Goal: Use online tool/utility: Utilize a website feature to perform a specific function

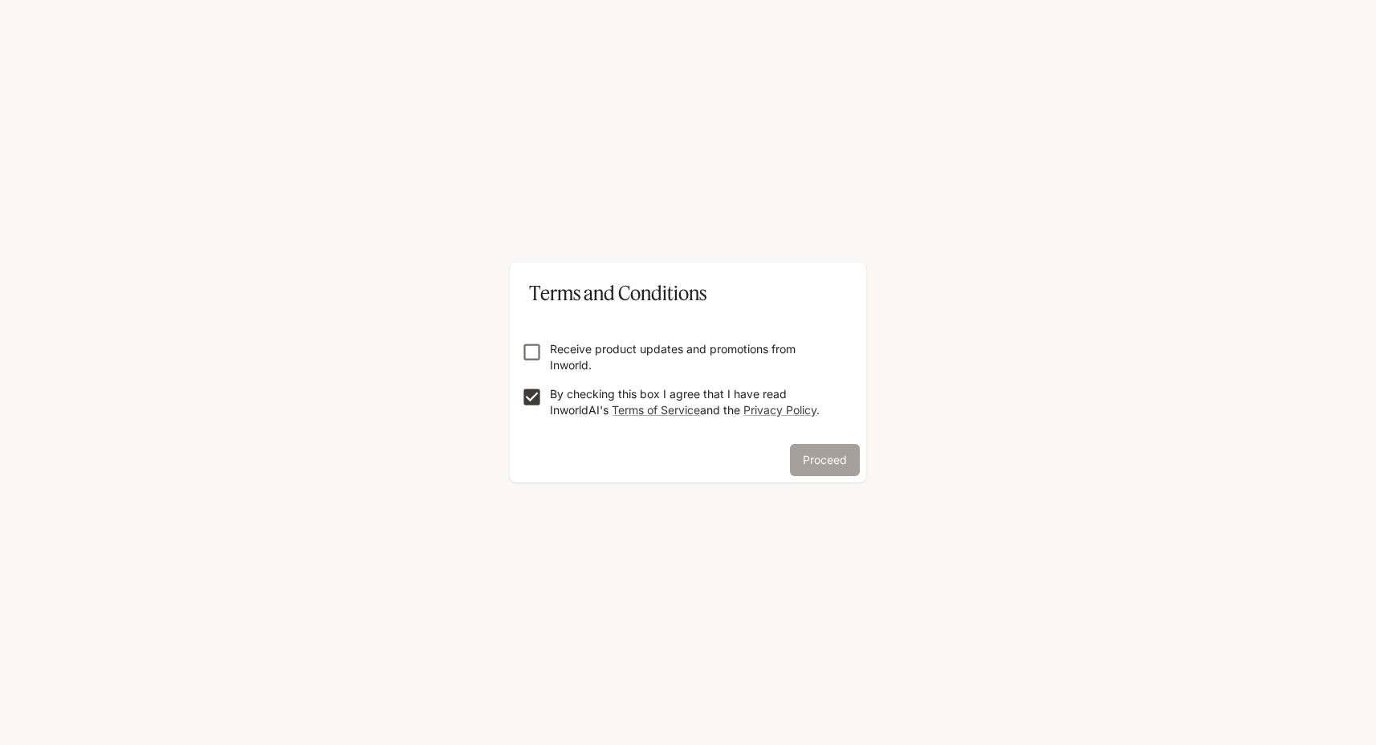
click at [804, 453] on button "Proceed" at bounding box center [825, 460] width 70 height 32
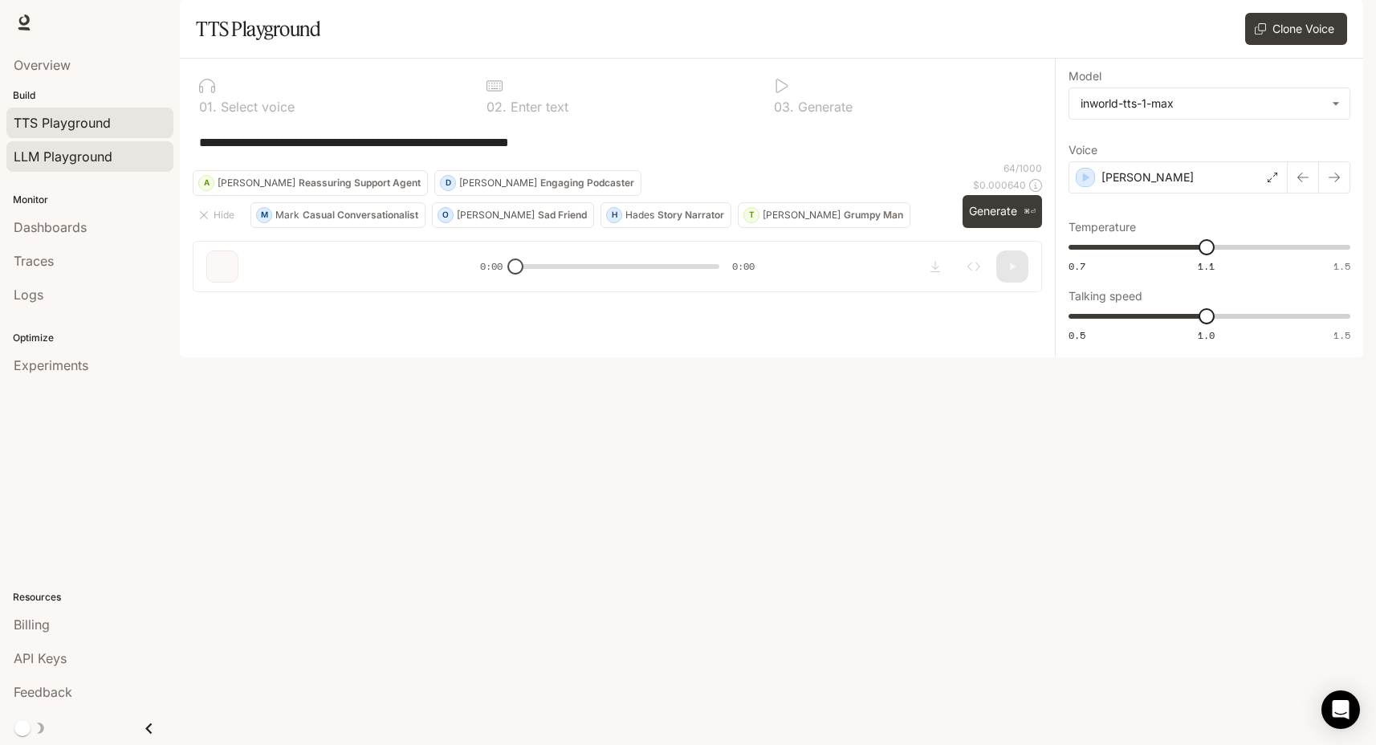
click at [79, 161] on span "LLM Playground" at bounding box center [63, 156] width 99 height 19
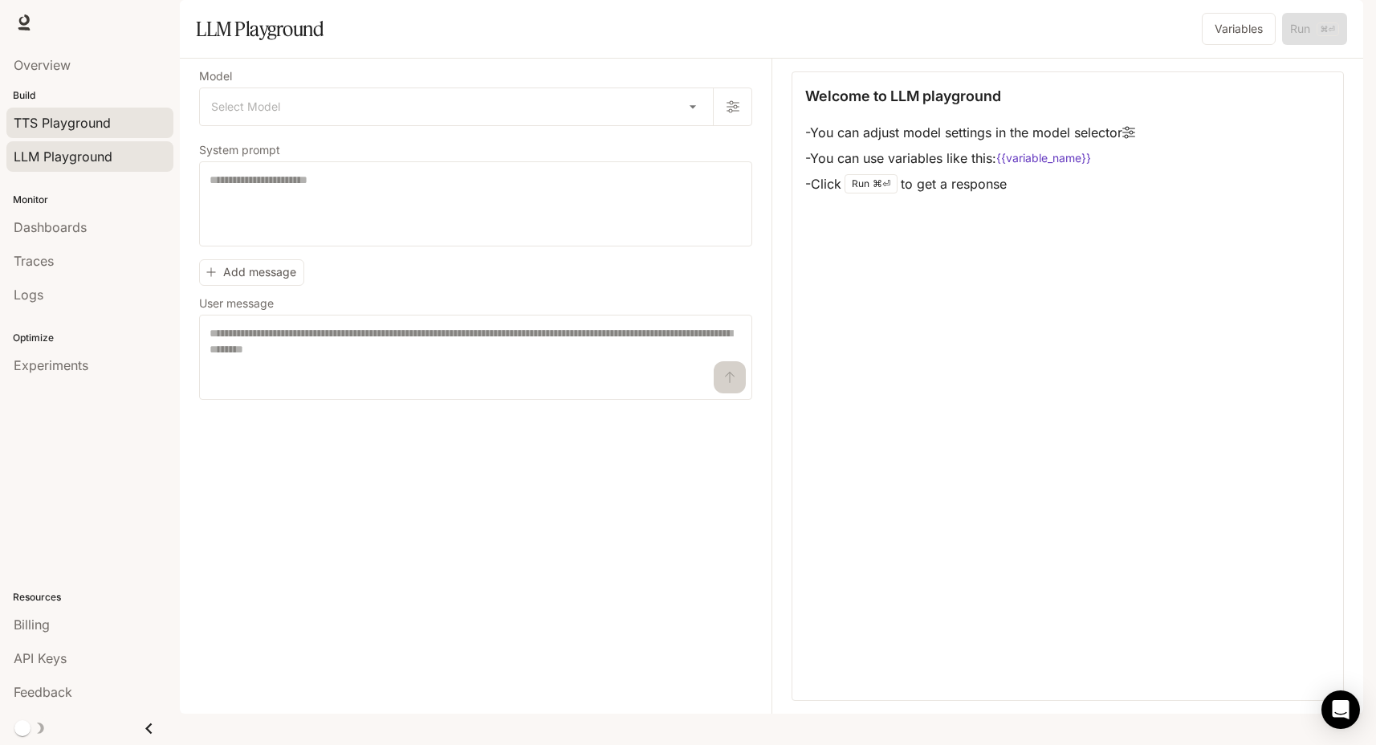
click at [84, 124] on span "TTS Playground" at bounding box center [62, 122] width 97 height 19
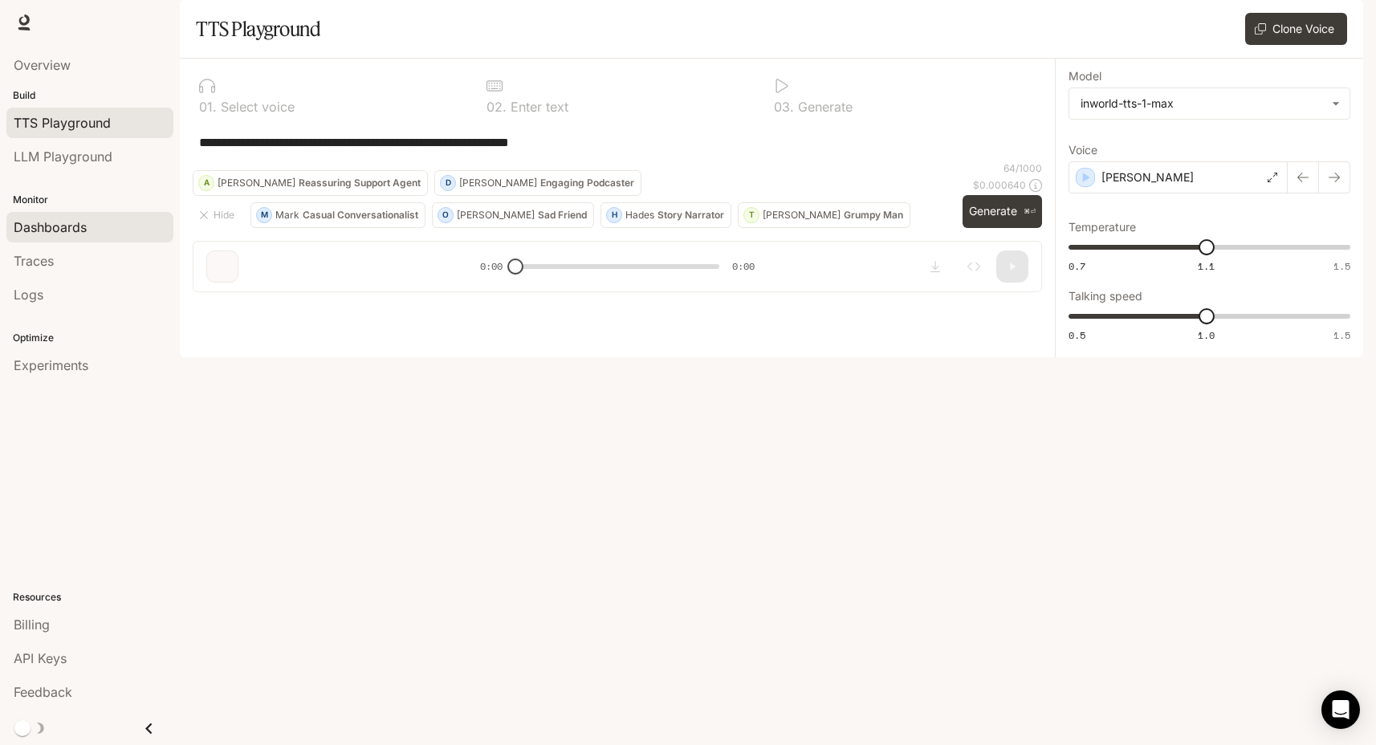
click at [50, 238] on link "Dashboards" at bounding box center [89, 227] width 167 height 31
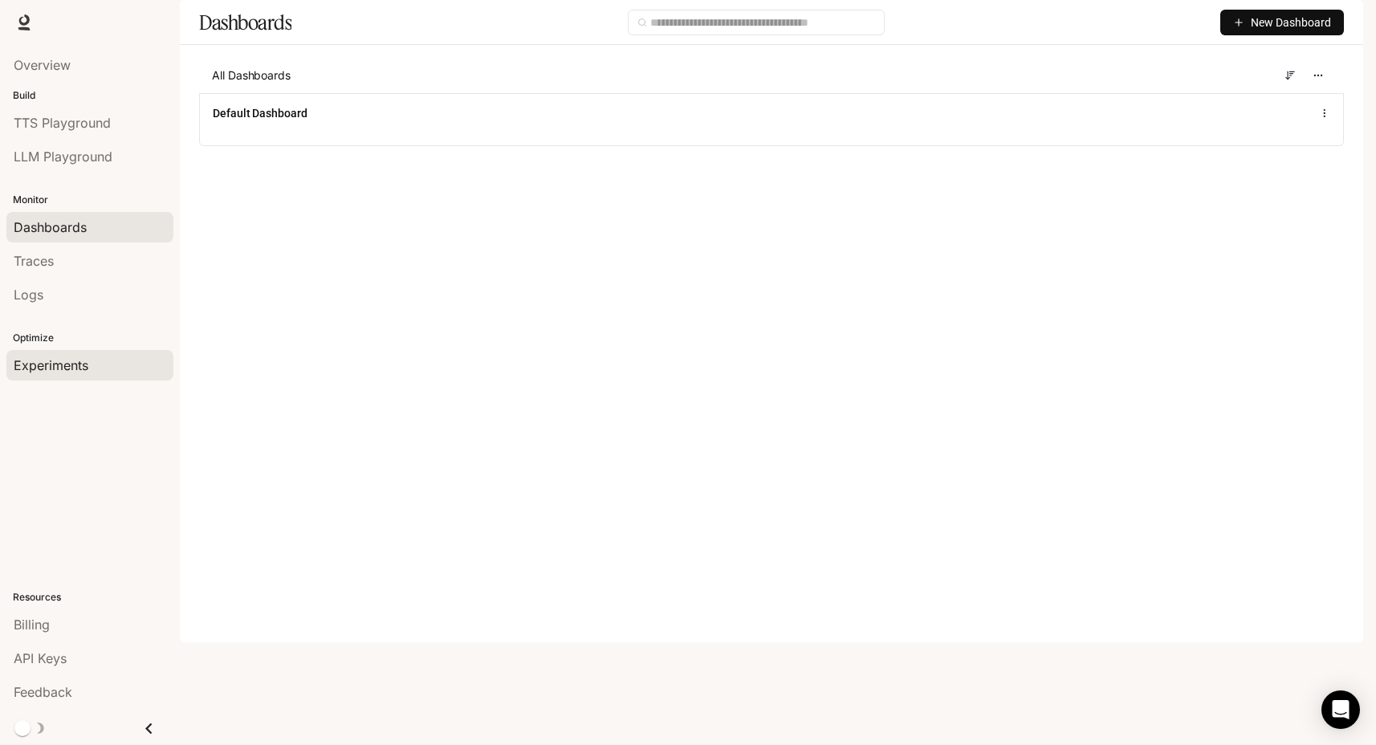
click at [90, 366] on div "Experiments" at bounding box center [90, 365] width 153 height 19
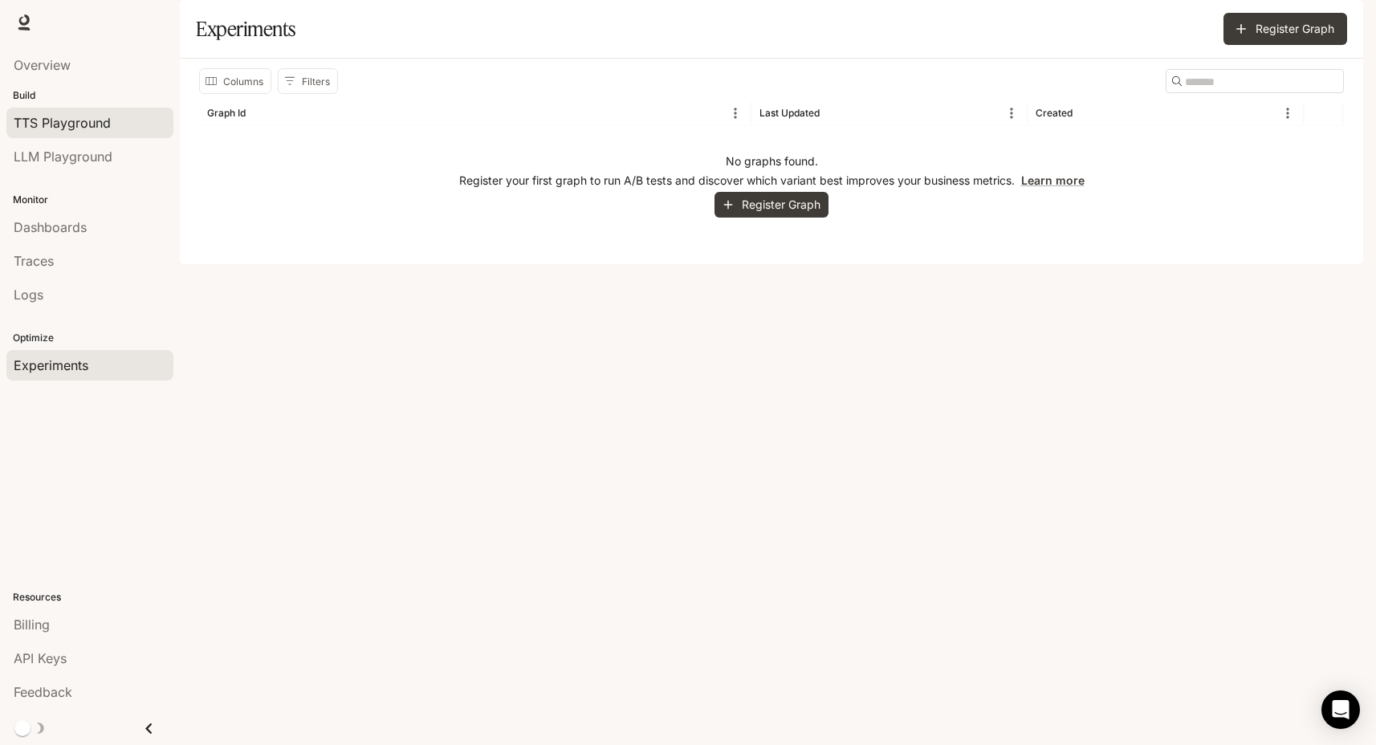
click at [80, 131] on span "TTS Playground" at bounding box center [62, 122] width 97 height 19
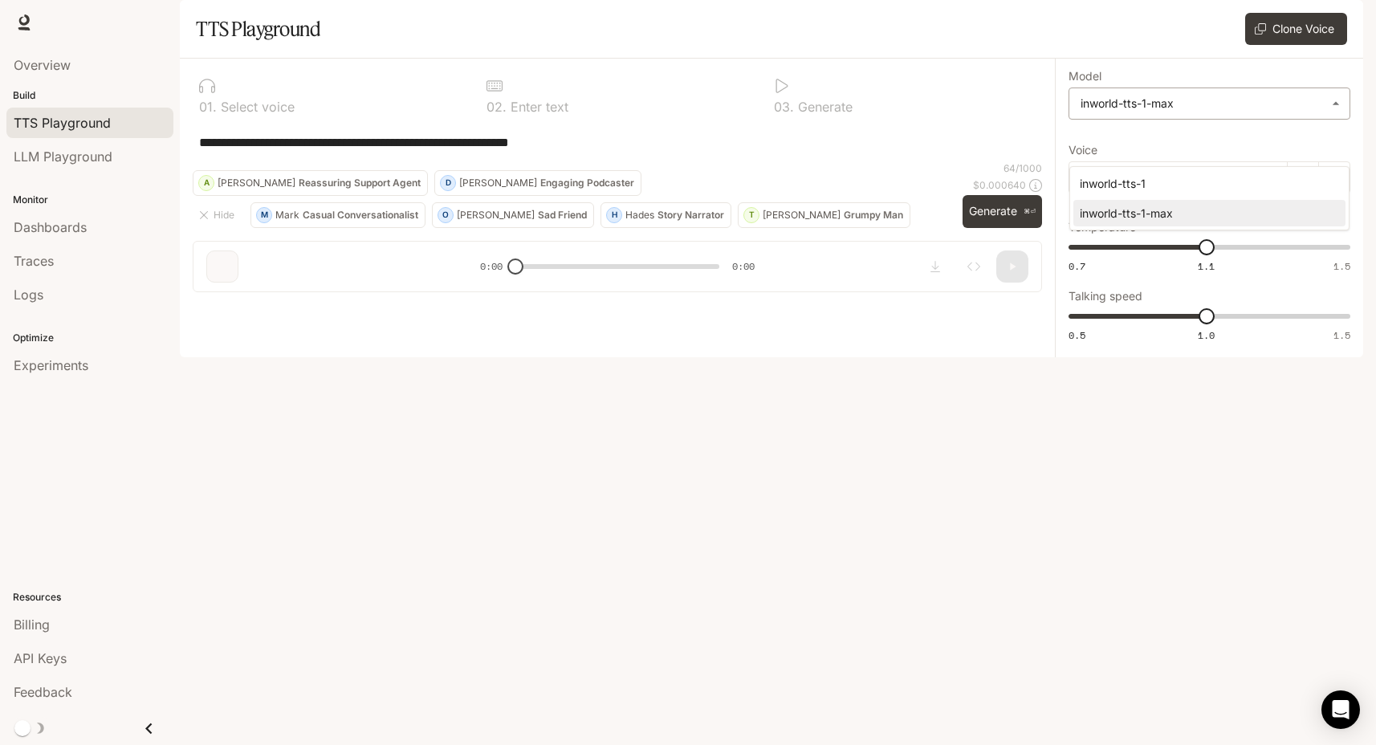
click at [1158, 160] on body "**********" at bounding box center [688, 372] width 1376 height 745
click at [899, 120] on div at bounding box center [688, 372] width 1376 height 745
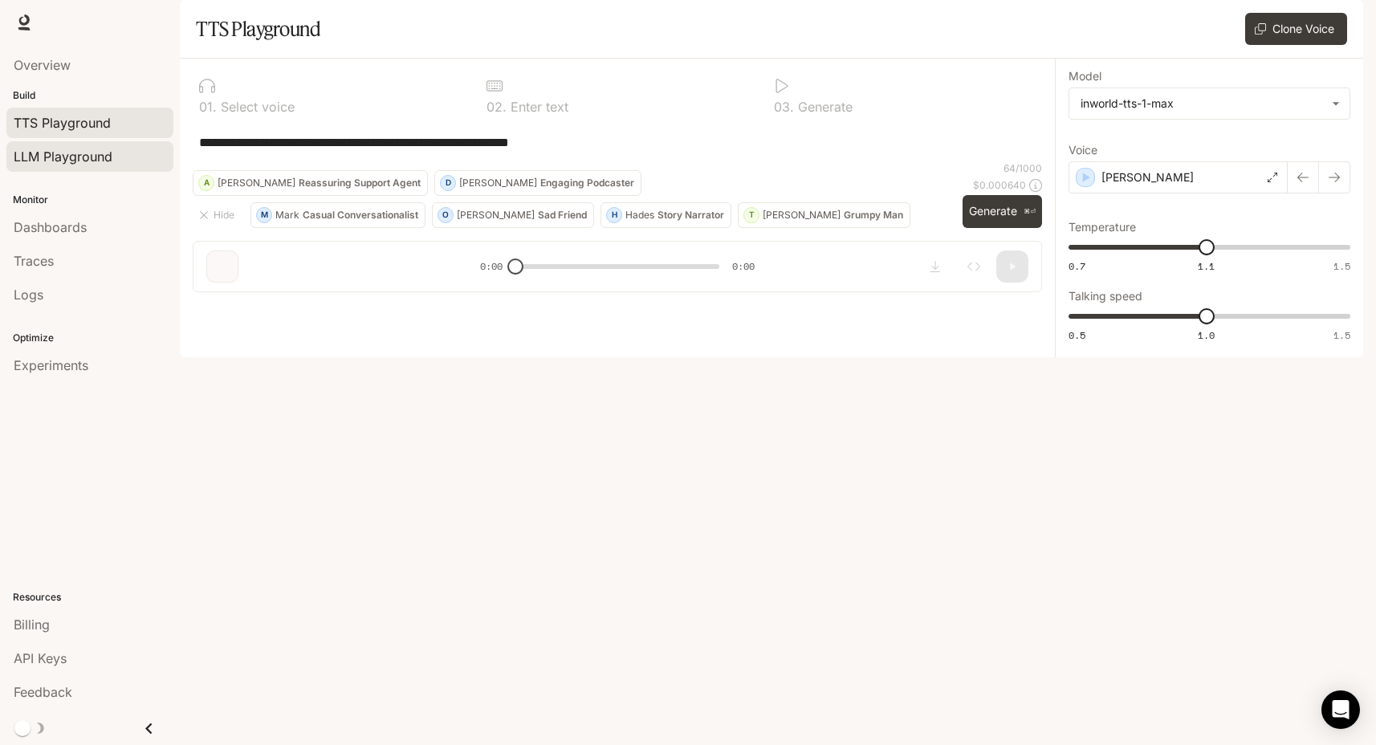
click at [81, 152] on span "LLM Playground" at bounding box center [63, 156] width 99 height 19
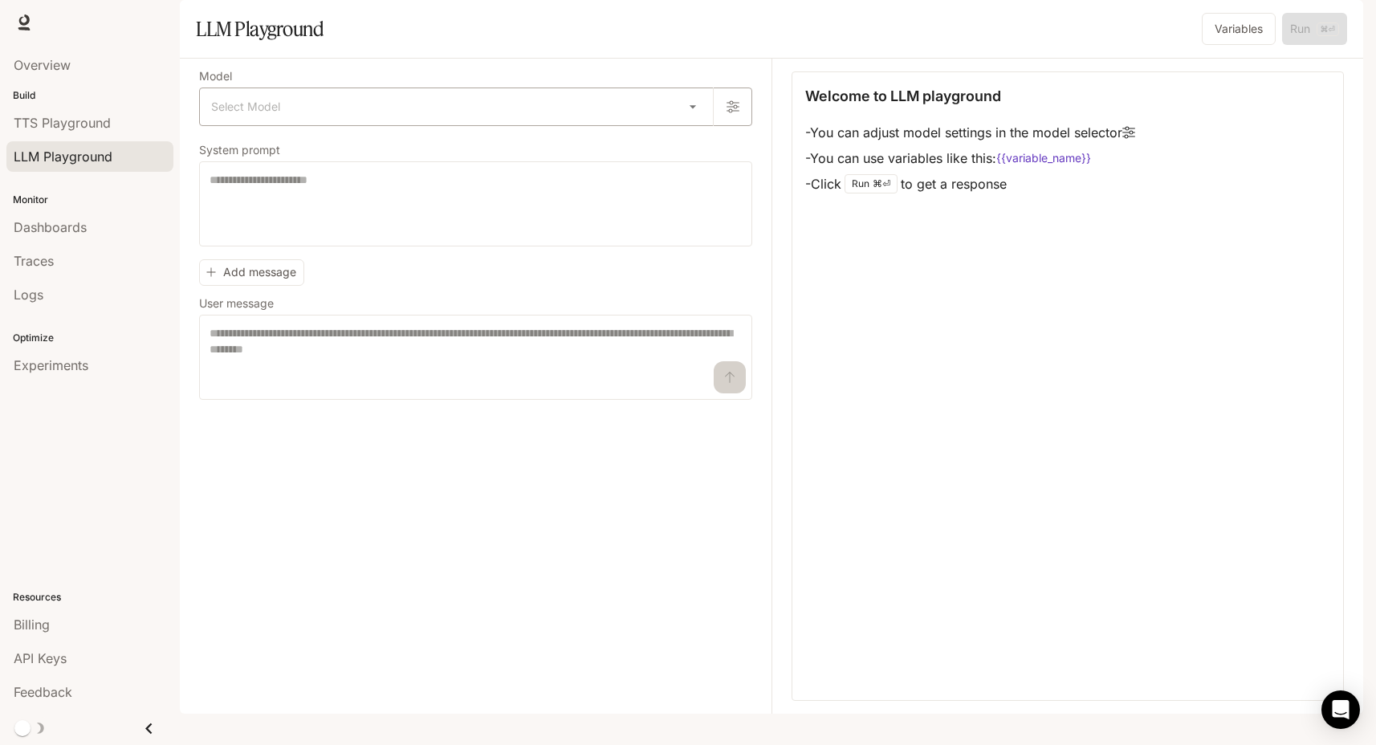
click at [224, 153] on body "Skip to main content Runtime Runtime Documentation Documentation Portal Overvie…" at bounding box center [688, 372] width 1376 height 745
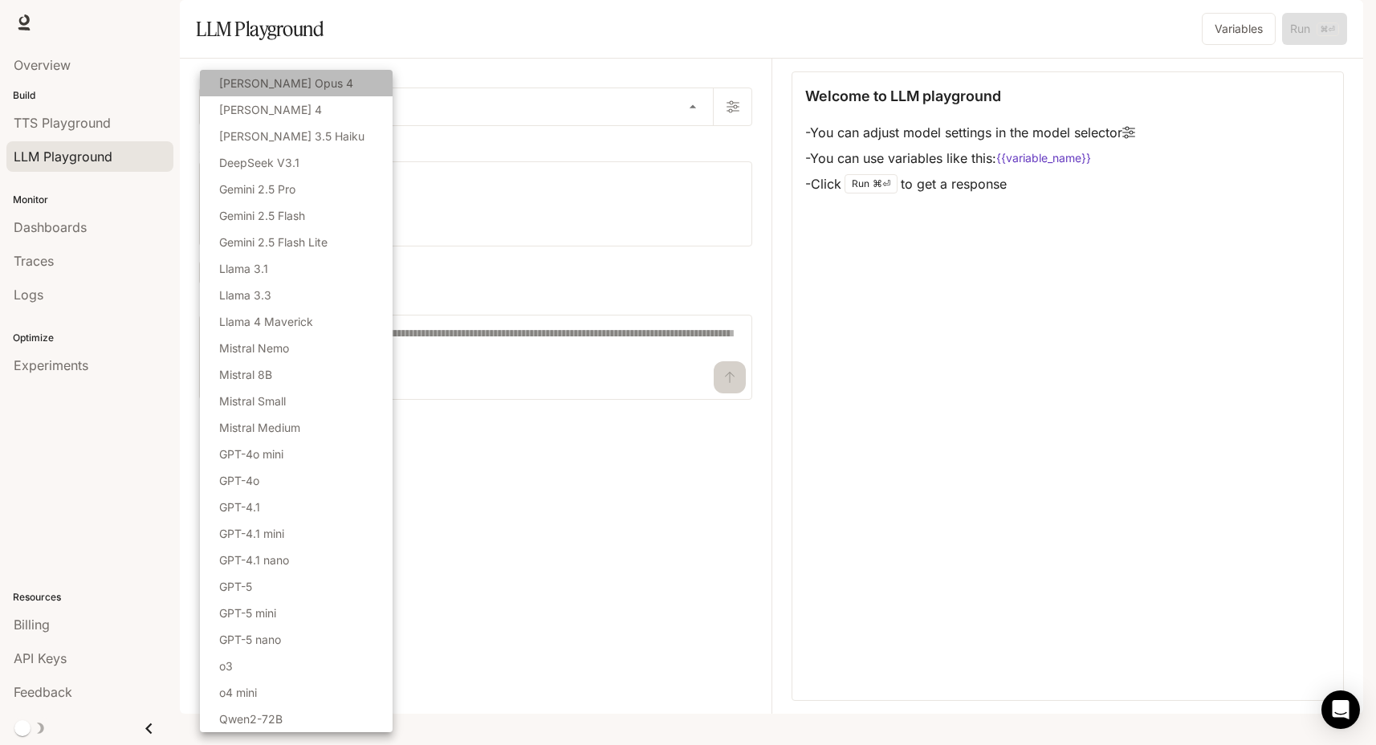
click at [286, 88] on p "[PERSON_NAME] Opus 4" at bounding box center [286, 83] width 134 height 17
type input "**********"
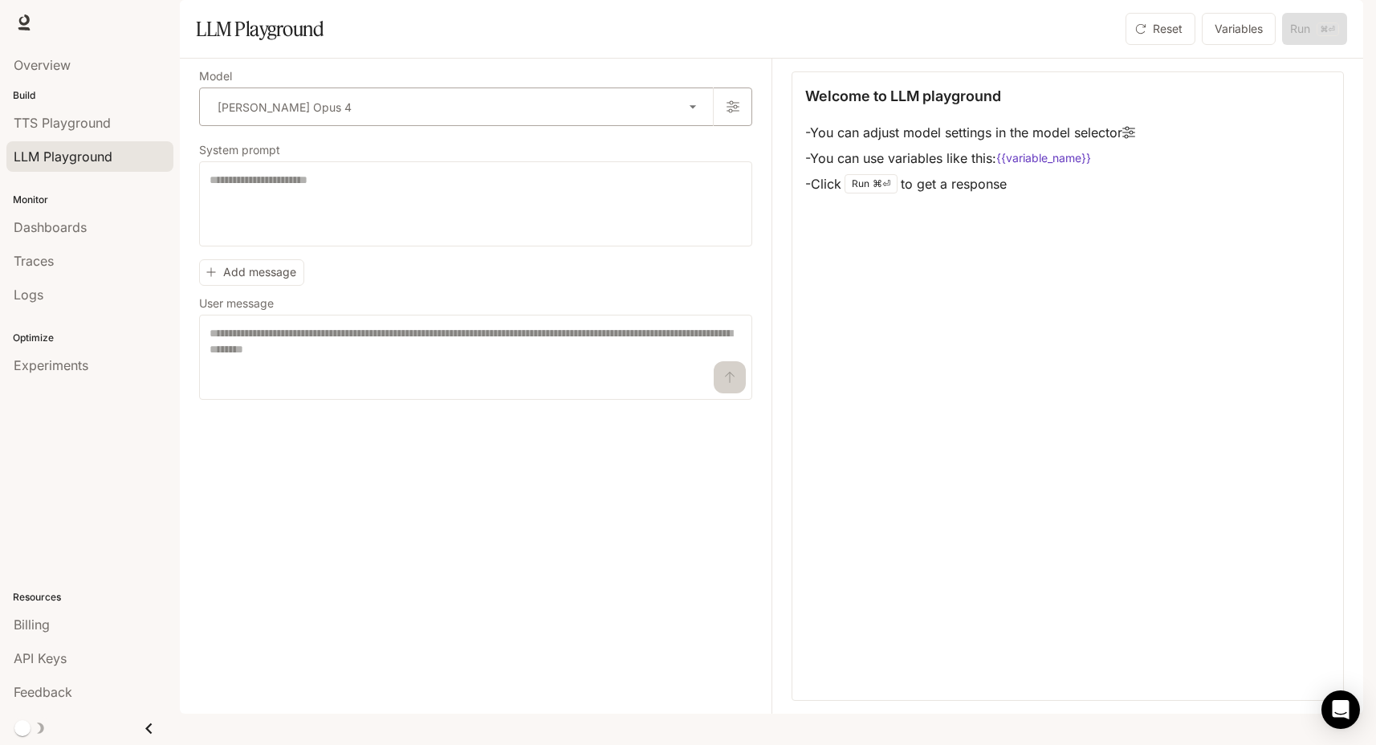
click at [299, 158] on body "**********" at bounding box center [688, 372] width 1376 height 745
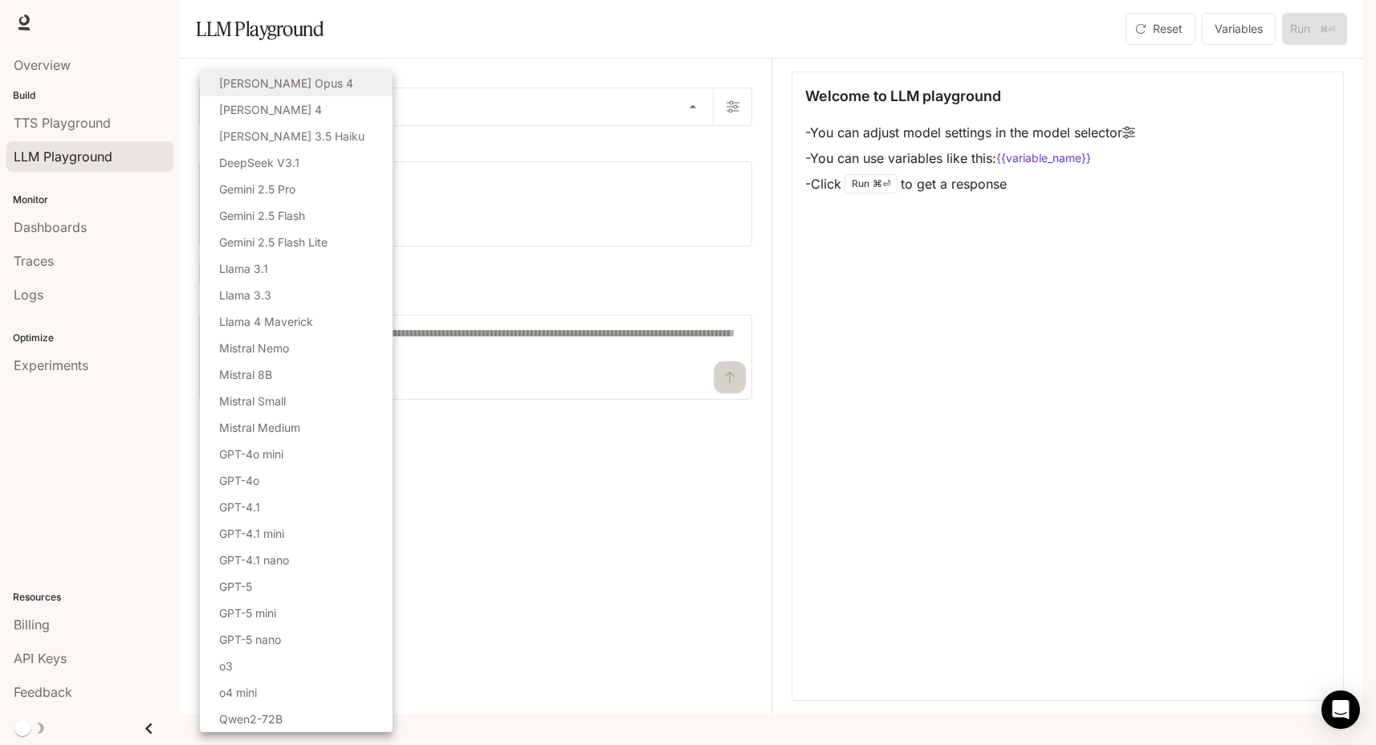
click at [508, 57] on div at bounding box center [688, 372] width 1376 height 745
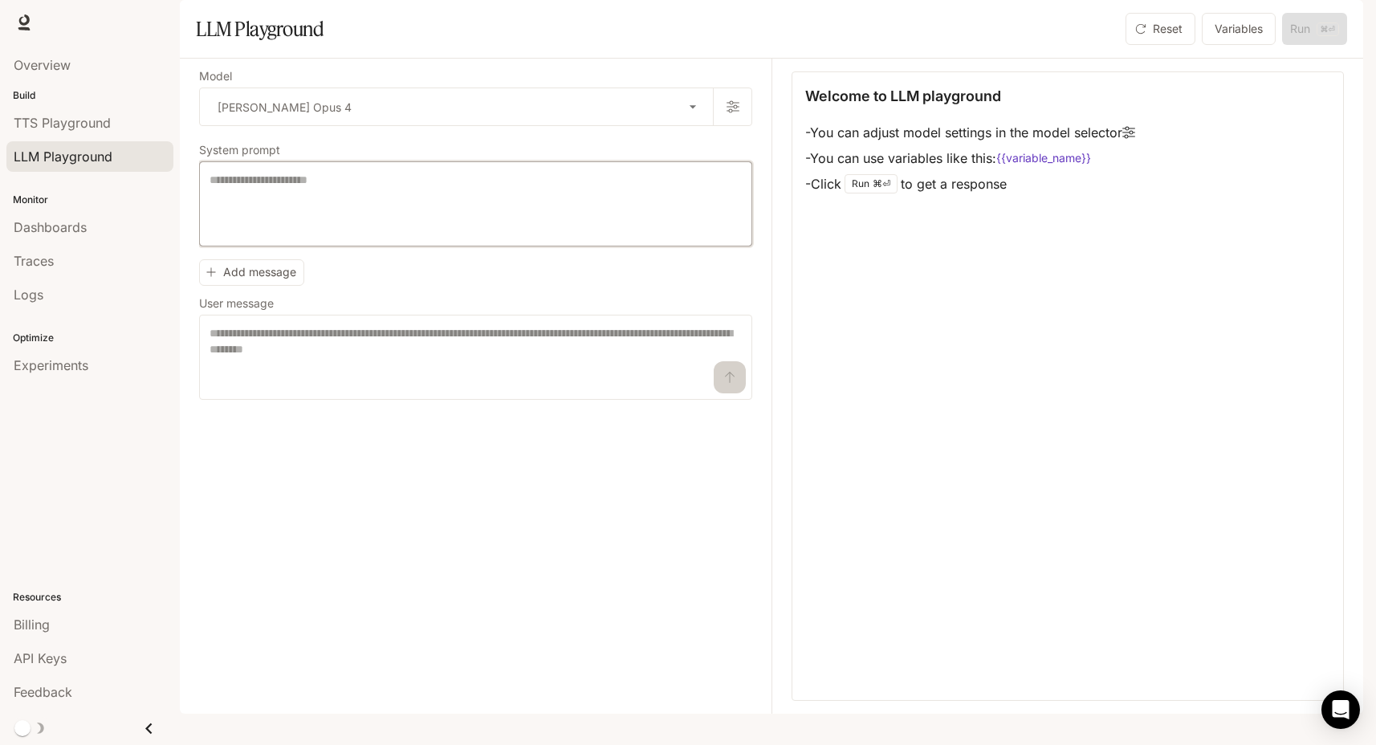
click at [267, 236] on textarea at bounding box center [476, 204] width 532 height 64
paste textarea "**********"
type textarea "**********"
click at [289, 389] on textarea at bounding box center [476, 357] width 532 height 64
click at [94, 114] on span "TTS Playground" at bounding box center [62, 122] width 97 height 19
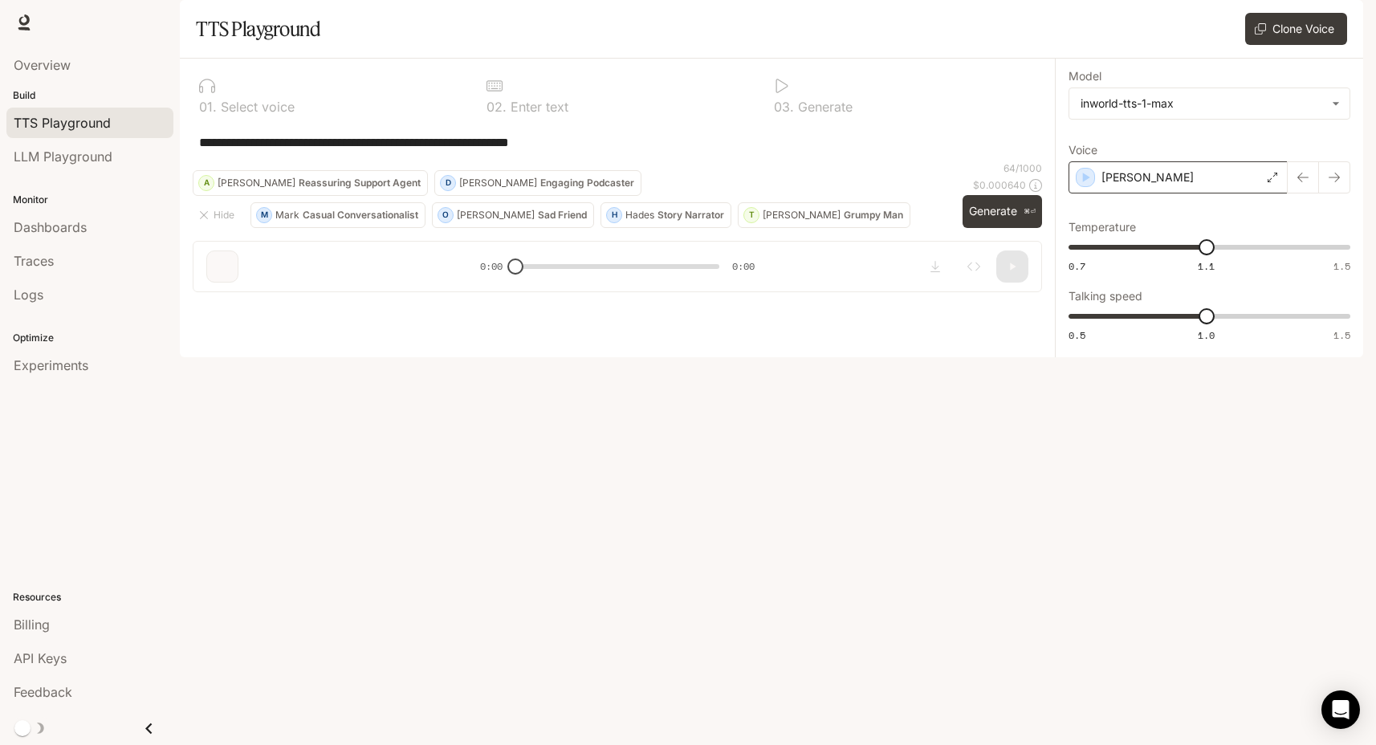
click at [1272, 182] on icon at bounding box center [1273, 178] width 10 height 10
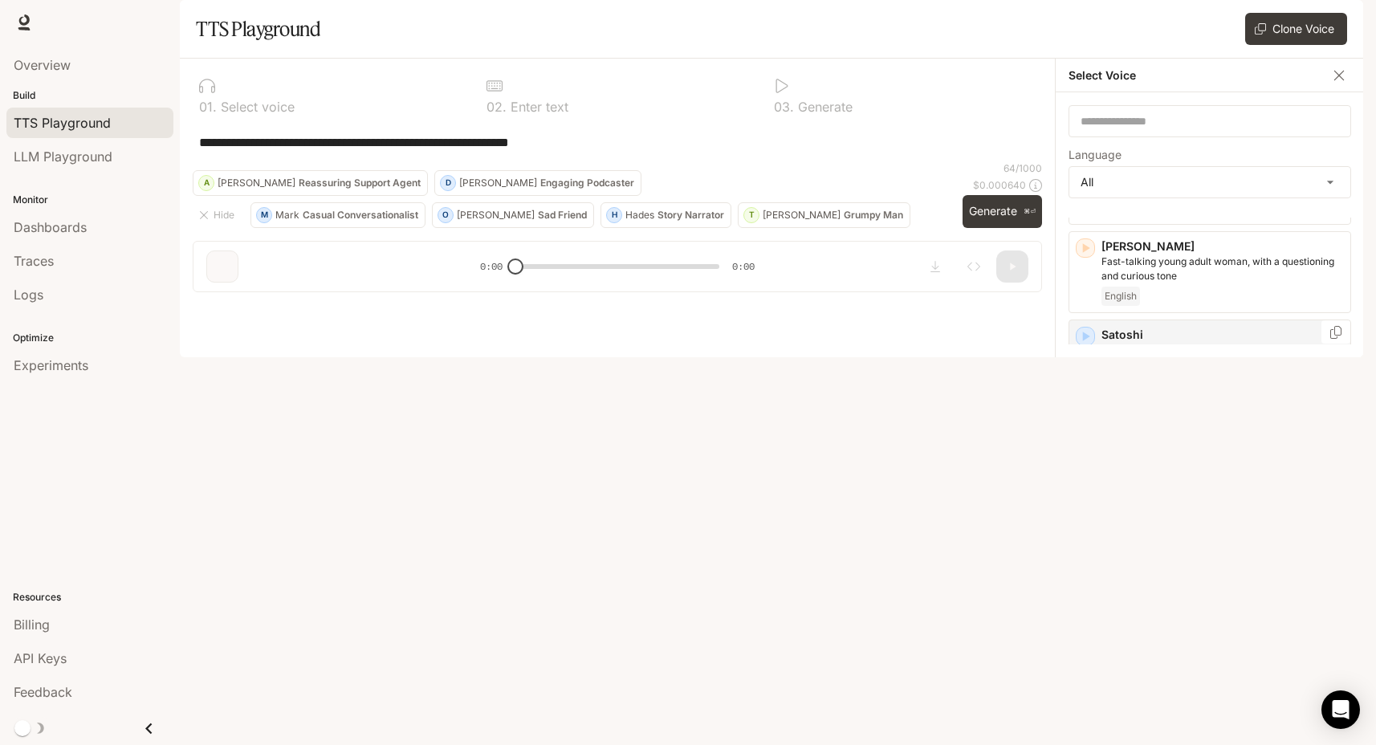
scroll to position [3718, 0]
click at [1200, 45] on div "Voices Clone Voice" at bounding box center [837, 29] width 1021 height 32
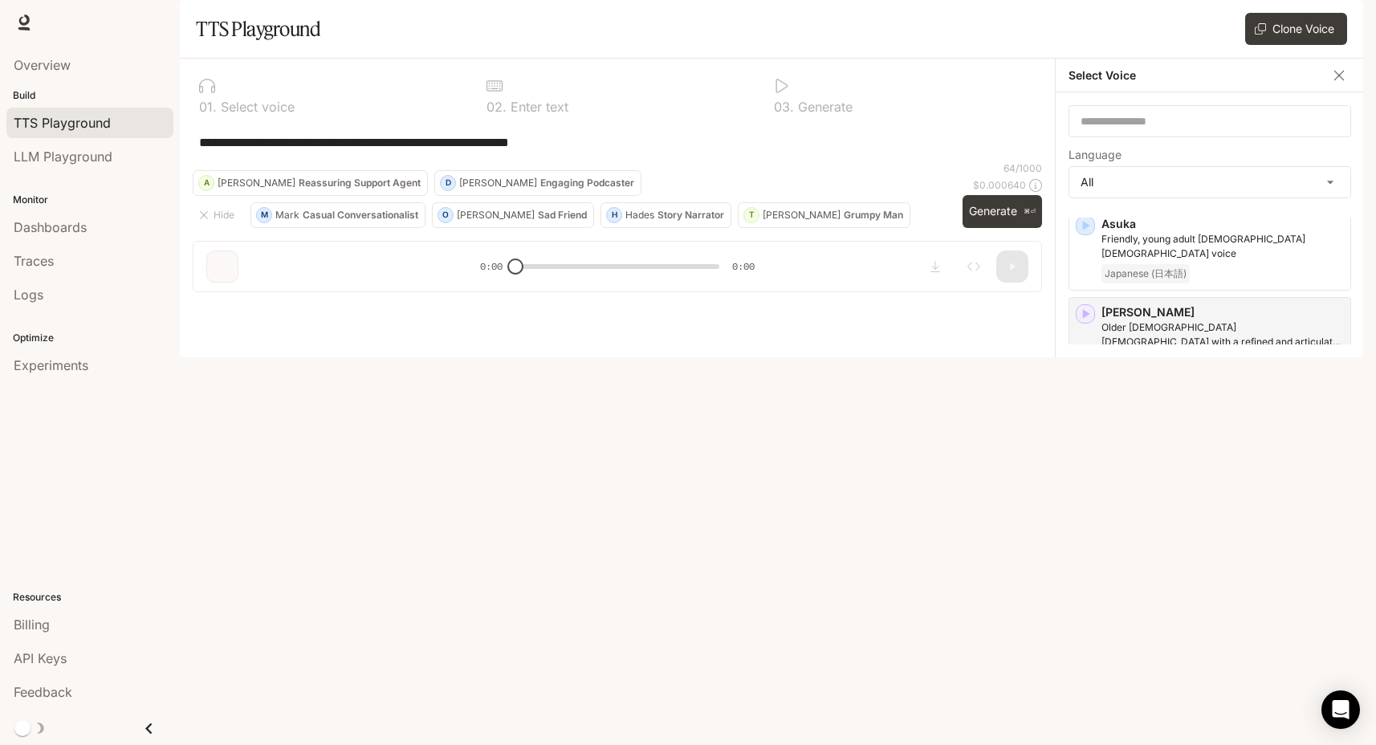
scroll to position [0, 0]
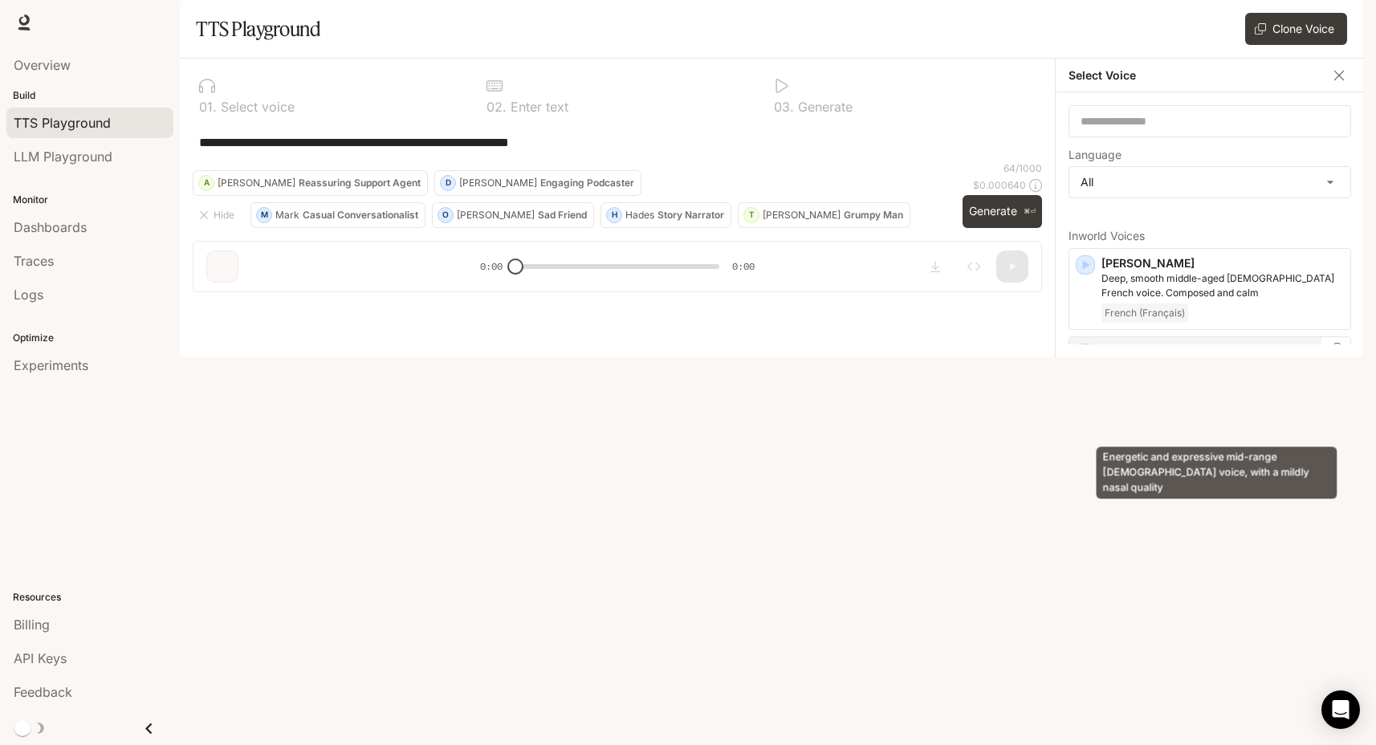
click at [1188, 389] on p "Energetic and expressive mid-range [DEMOGRAPHIC_DATA] voice, with a mildly nasa…" at bounding box center [1223, 374] width 243 height 29
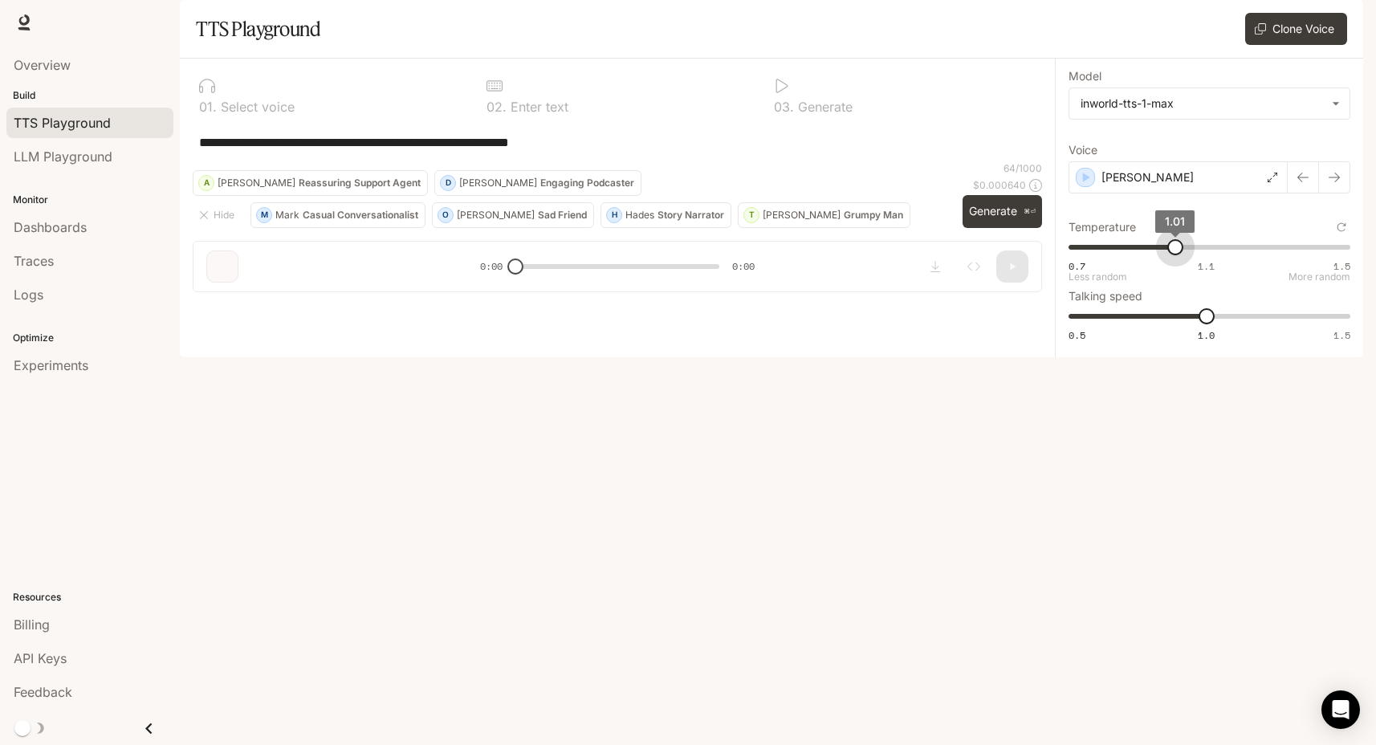
type input "****"
drag, startPoint x: 1209, startPoint y: 299, endPoint x: 1181, endPoint y: 297, distance: 29.0
click at [1181, 255] on span "1.02" at bounding box center [1179, 247] width 16 height 16
click at [66, 232] on span "Dashboards" at bounding box center [50, 227] width 73 height 19
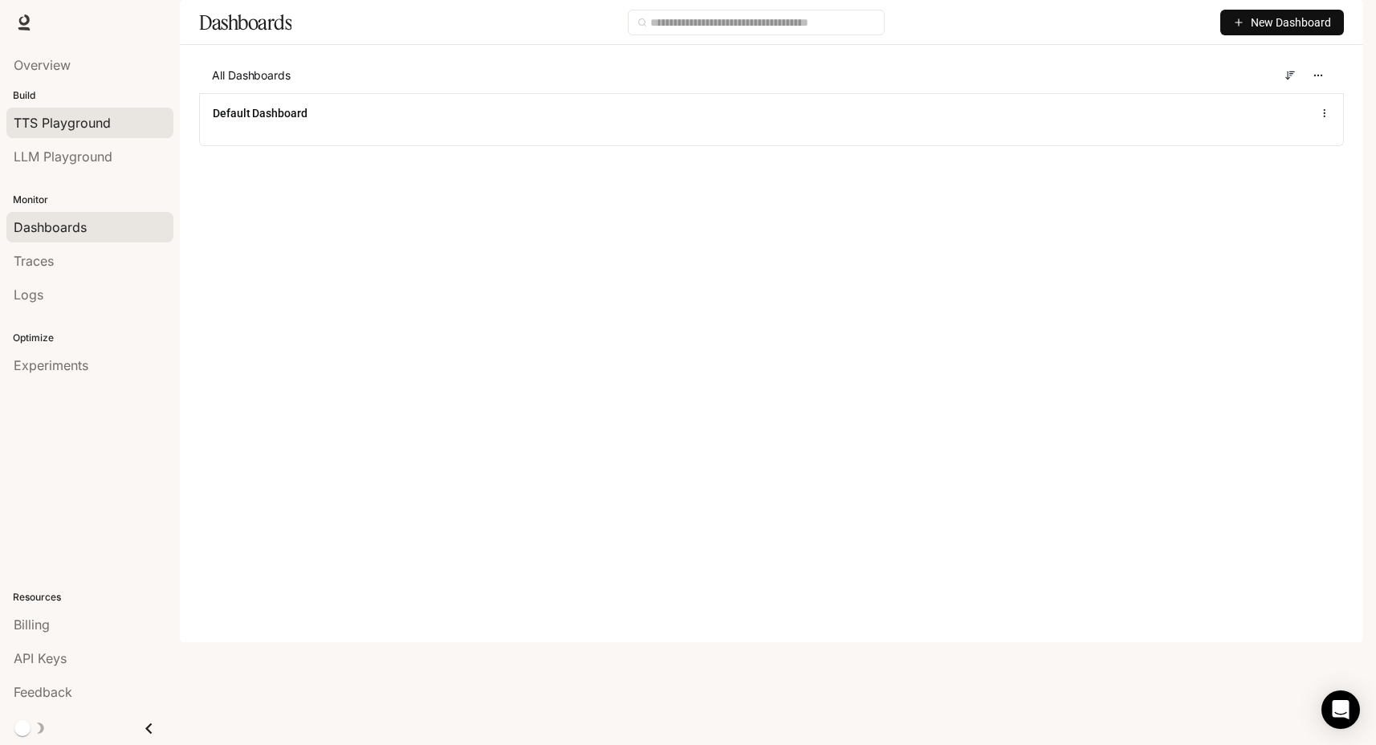
click at [57, 111] on link "TTS Playground" at bounding box center [89, 123] width 167 height 31
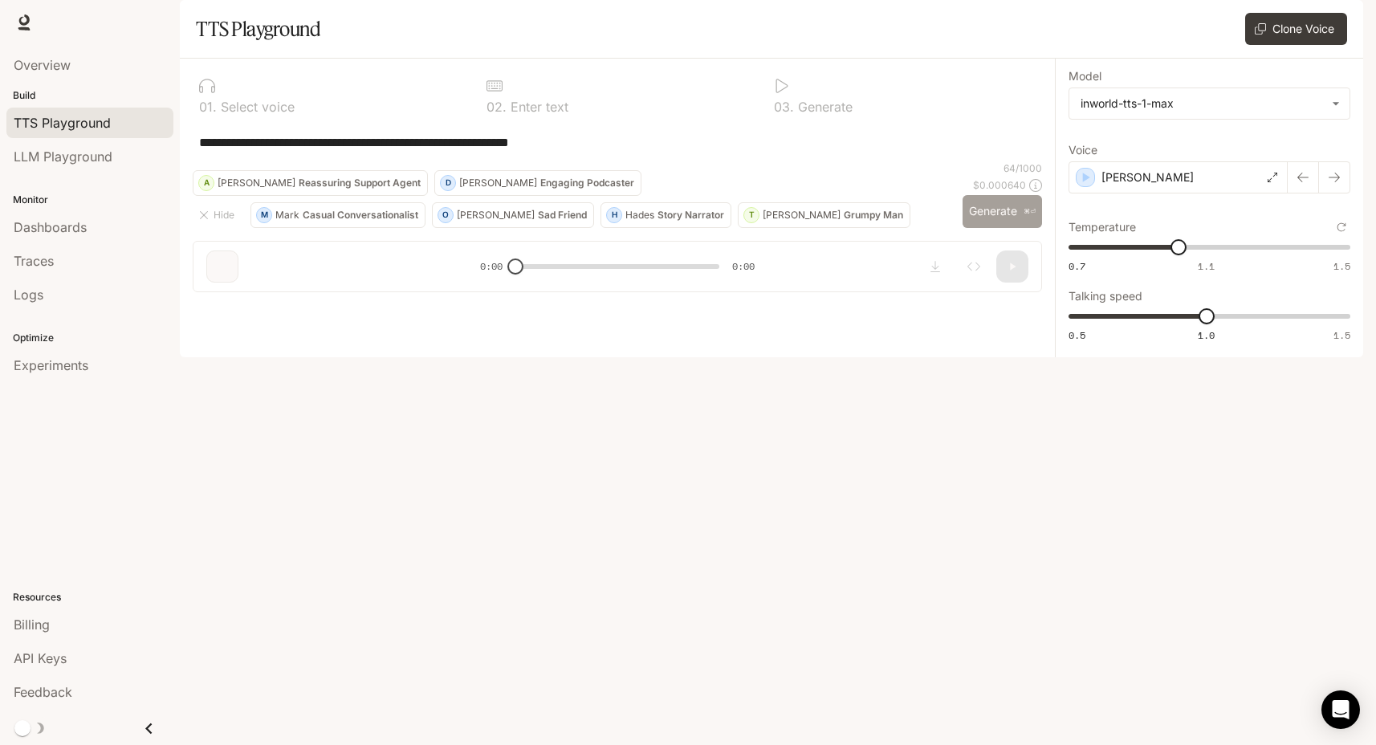
click at [981, 228] on button "Generate ⌘⏎" at bounding box center [1003, 211] width 80 height 33
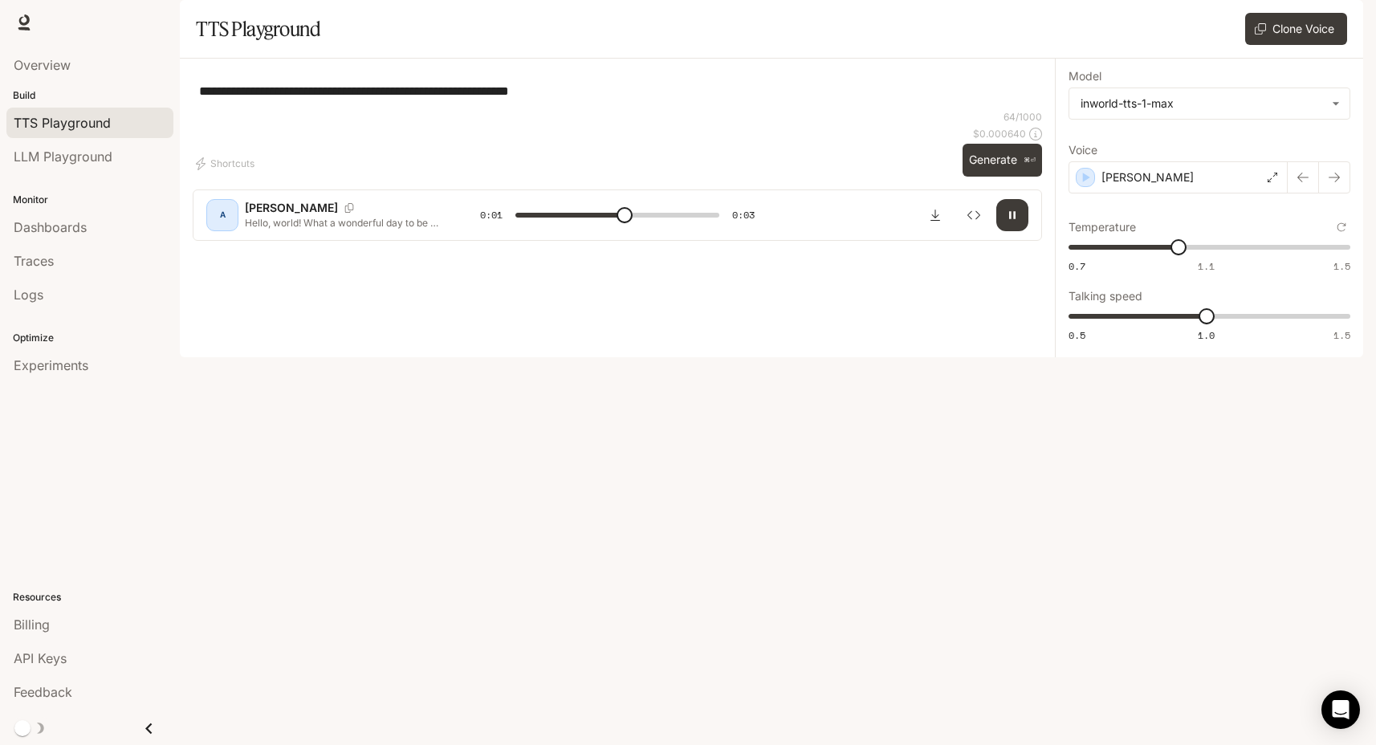
click at [1002, 231] on button "button" at bounding box center [1013, 215] width 32 height 32
type input "*"
click at [20, 57] on span "Overview" at bounding box center [42, 64] width 57 height 19
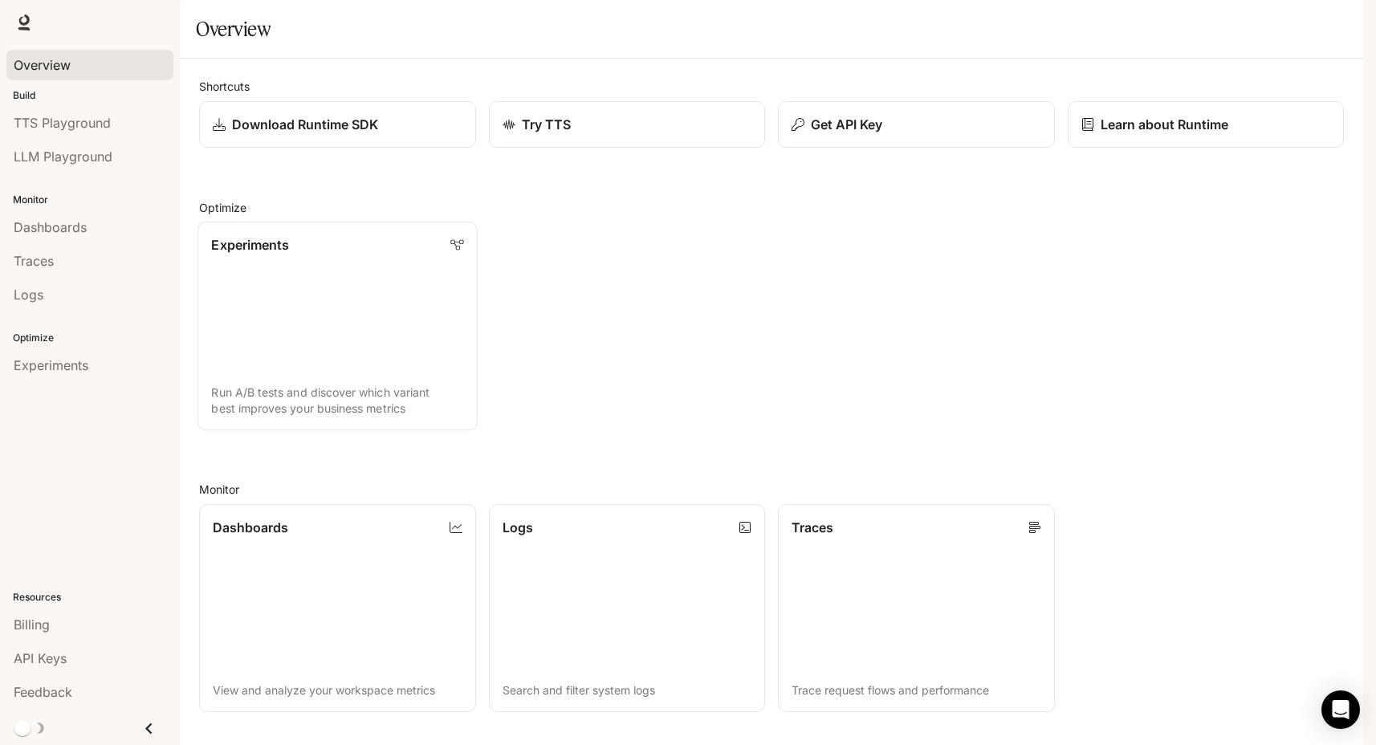
click at [335, 365] on link "Experiments Run A/B tests and discover which variant best improves your busines…" at bounding box center [337, 327] width 279 height 210
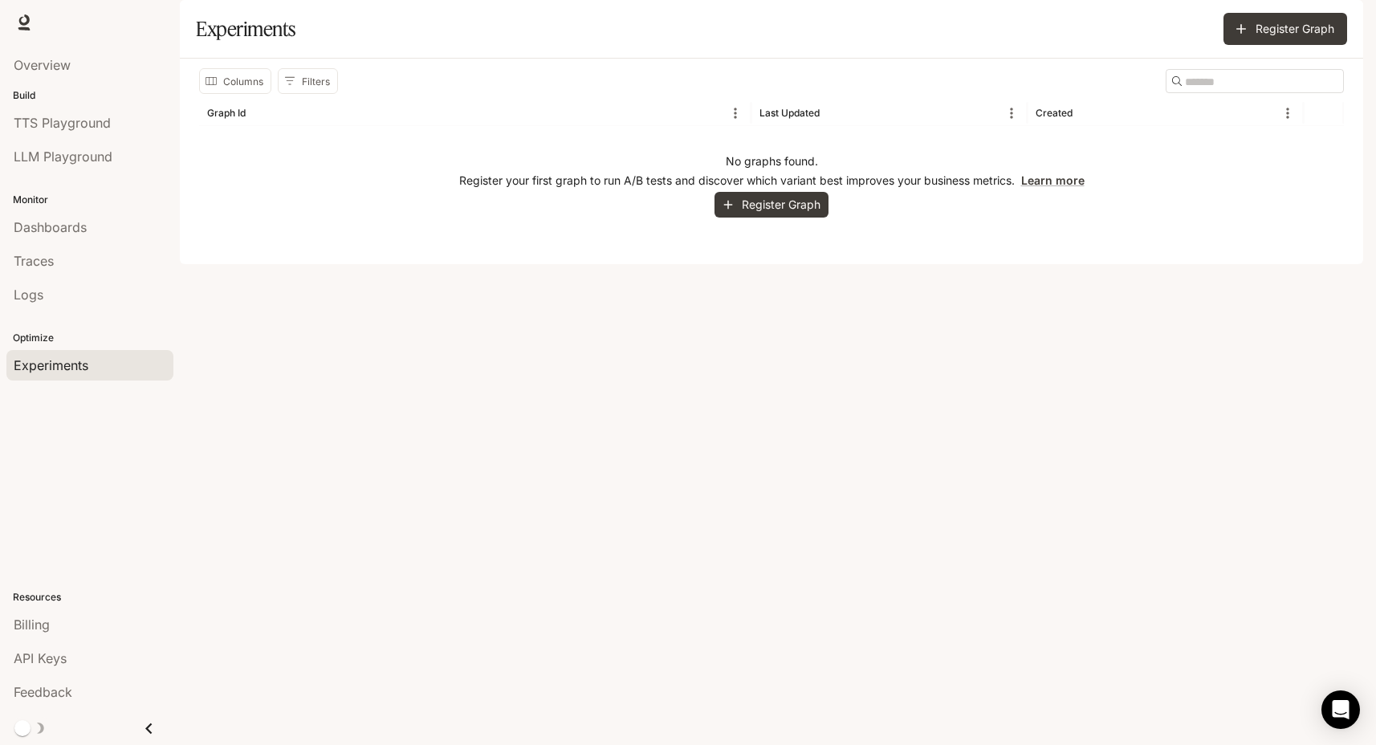
click at [52, 92] on p "Build" at bounding box center [90, 95] width 180 height 14
